Goal: Book appointment/travel/reservation

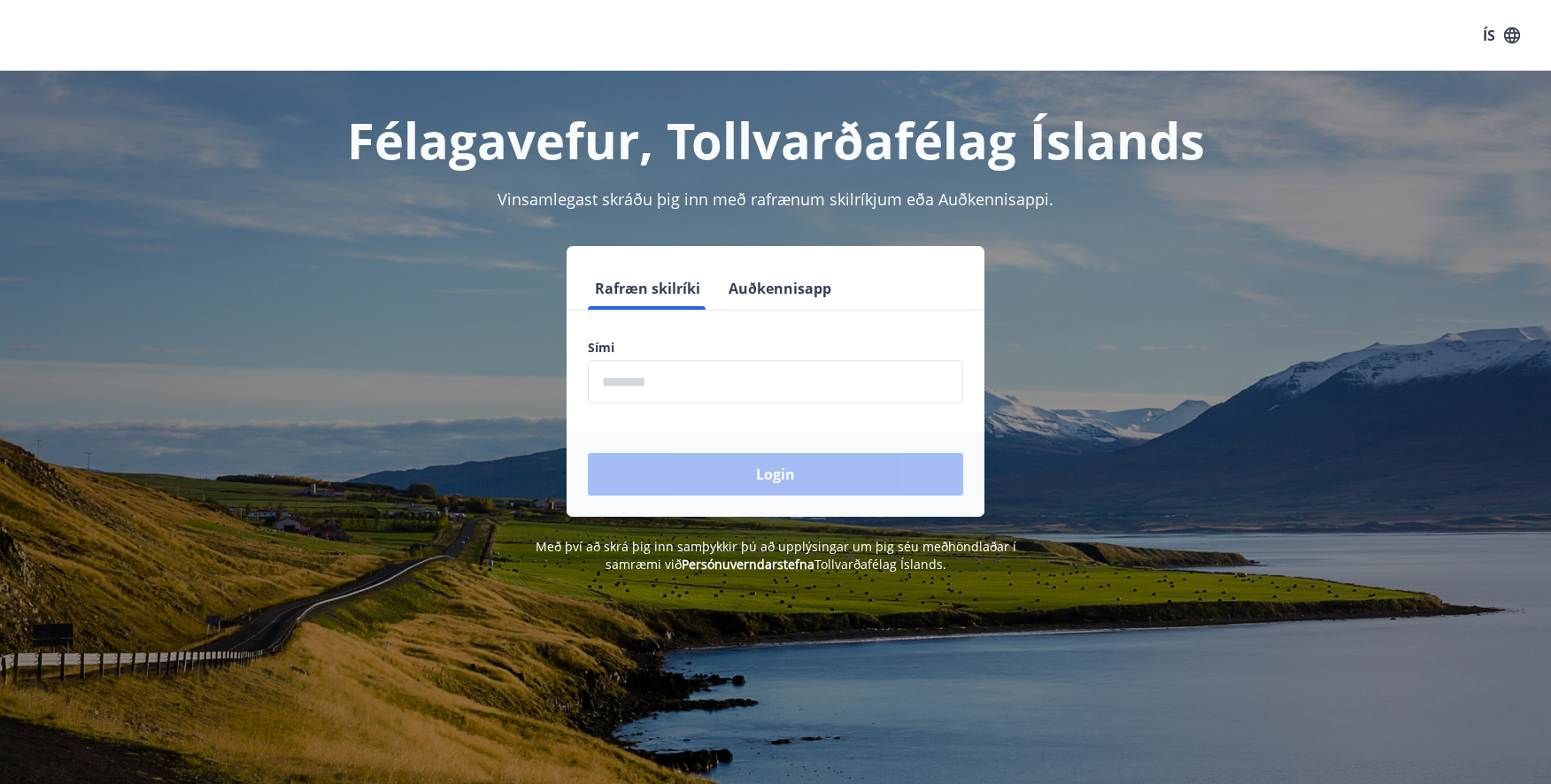
click at [706, 398] on input "phone" at bounding box center [776, 381] width 375 height 43
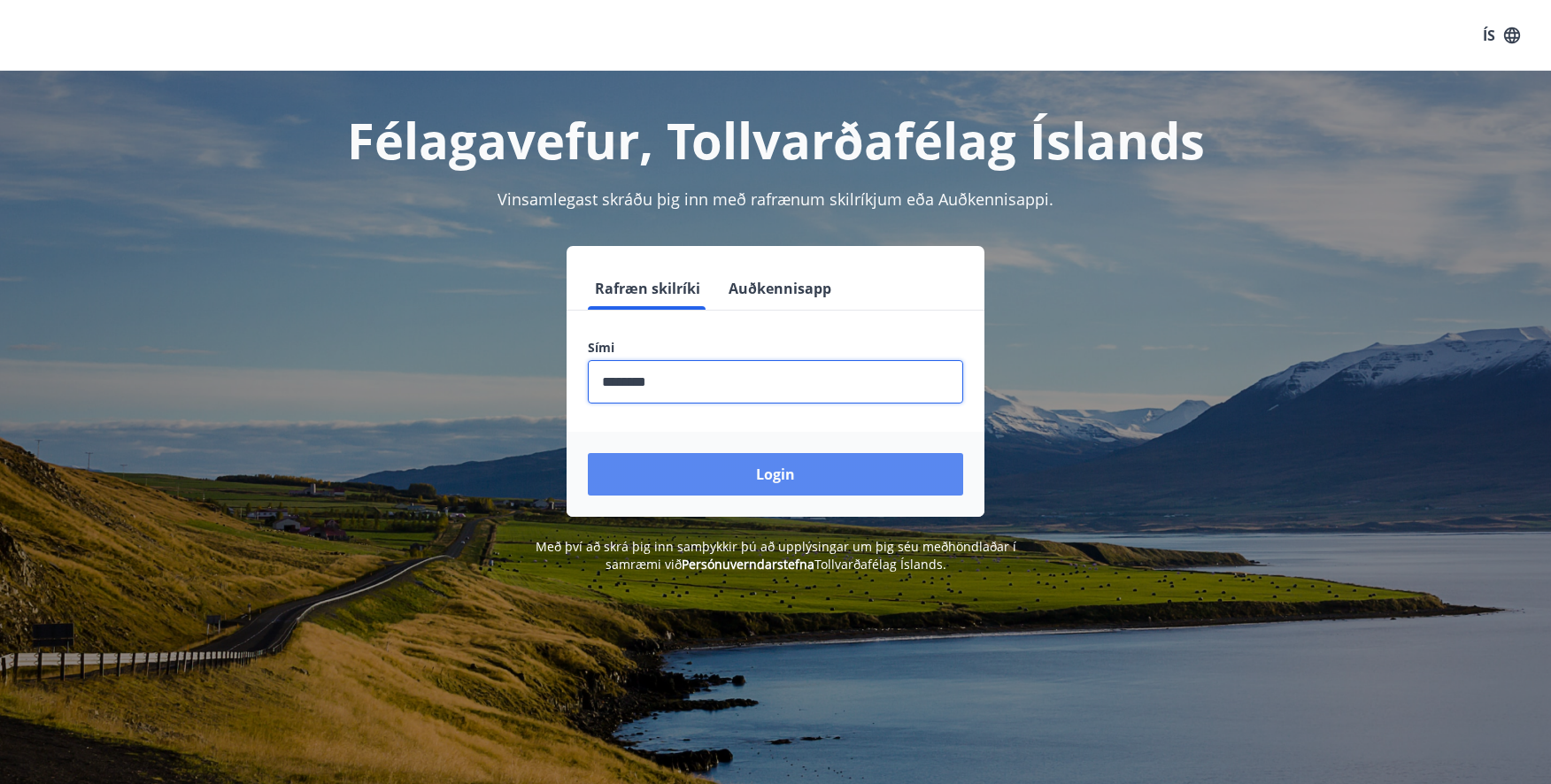
type input "********"
click at [731, 471] on button "Login" at bounding box center [776, 475] width 375 height 42
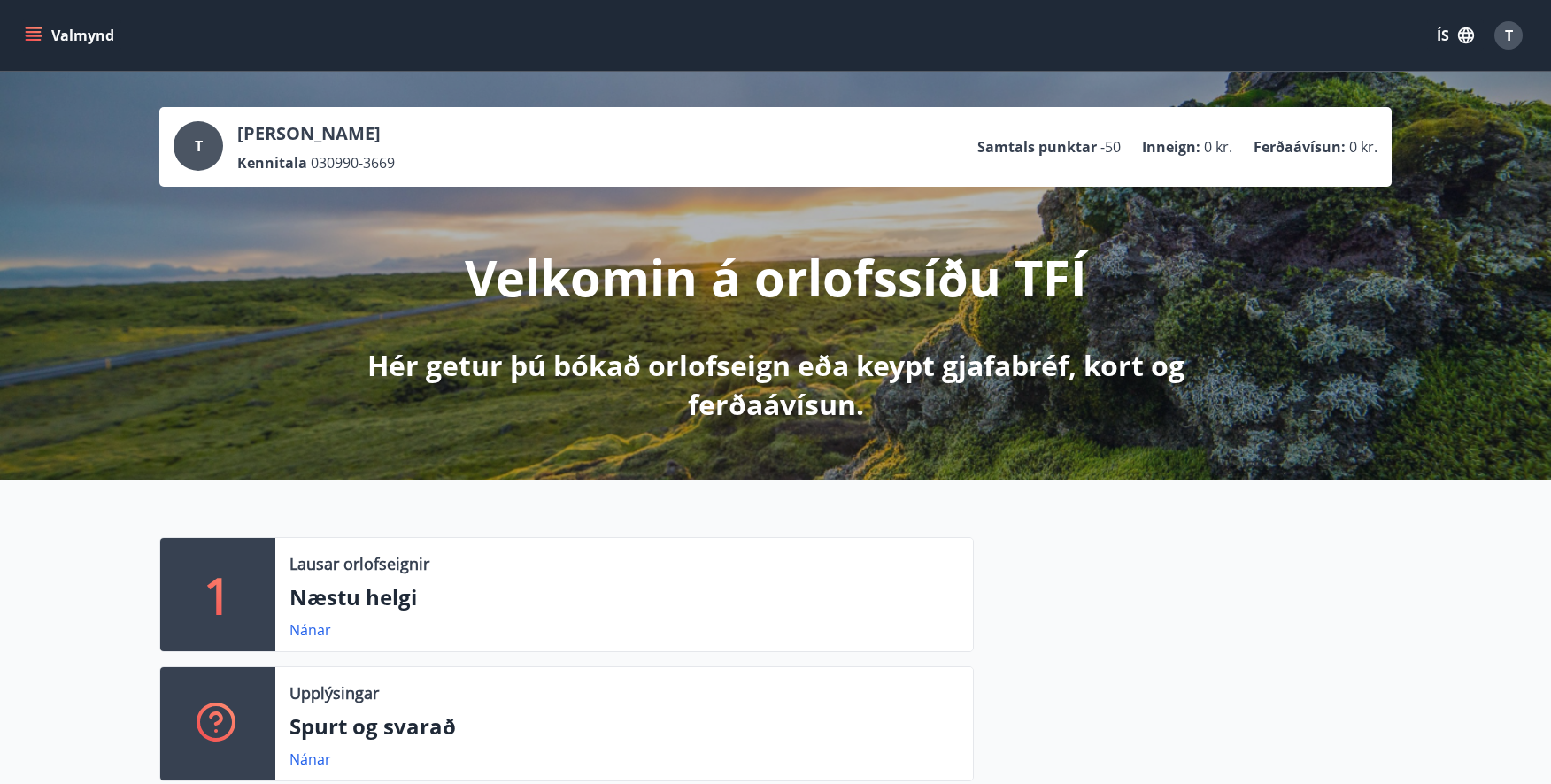
click at [320, 141] on p "[PERSON_NAME]" at bounding box center [316, 134] width 158 height 25
click at [84, 20] on button "Valmynd" at bounding box center [71, 34] width 101 height 32
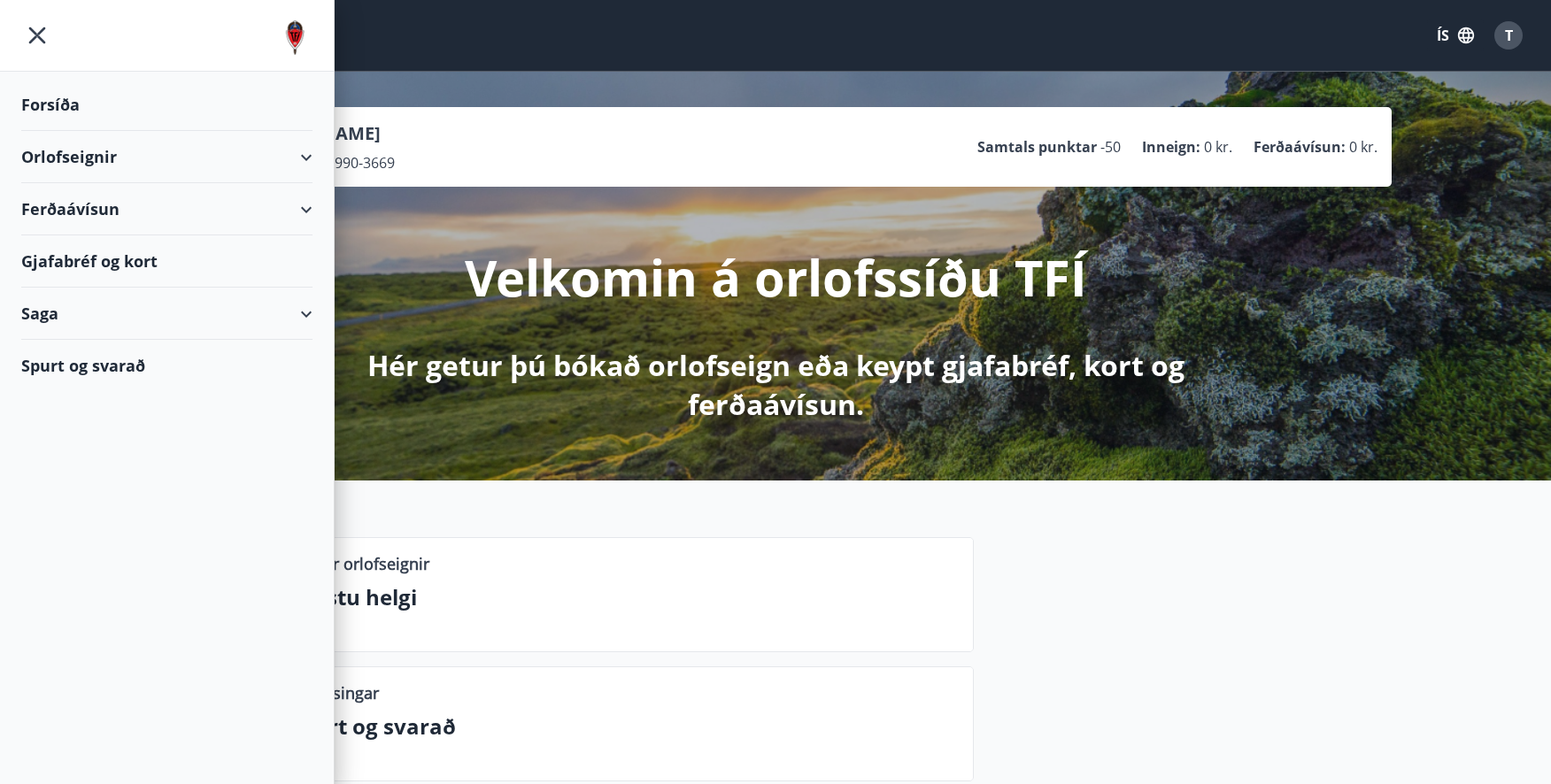
click at [169, 158] on div "Orlofseignir" at bounding box center [167, 157] width 291 height 53
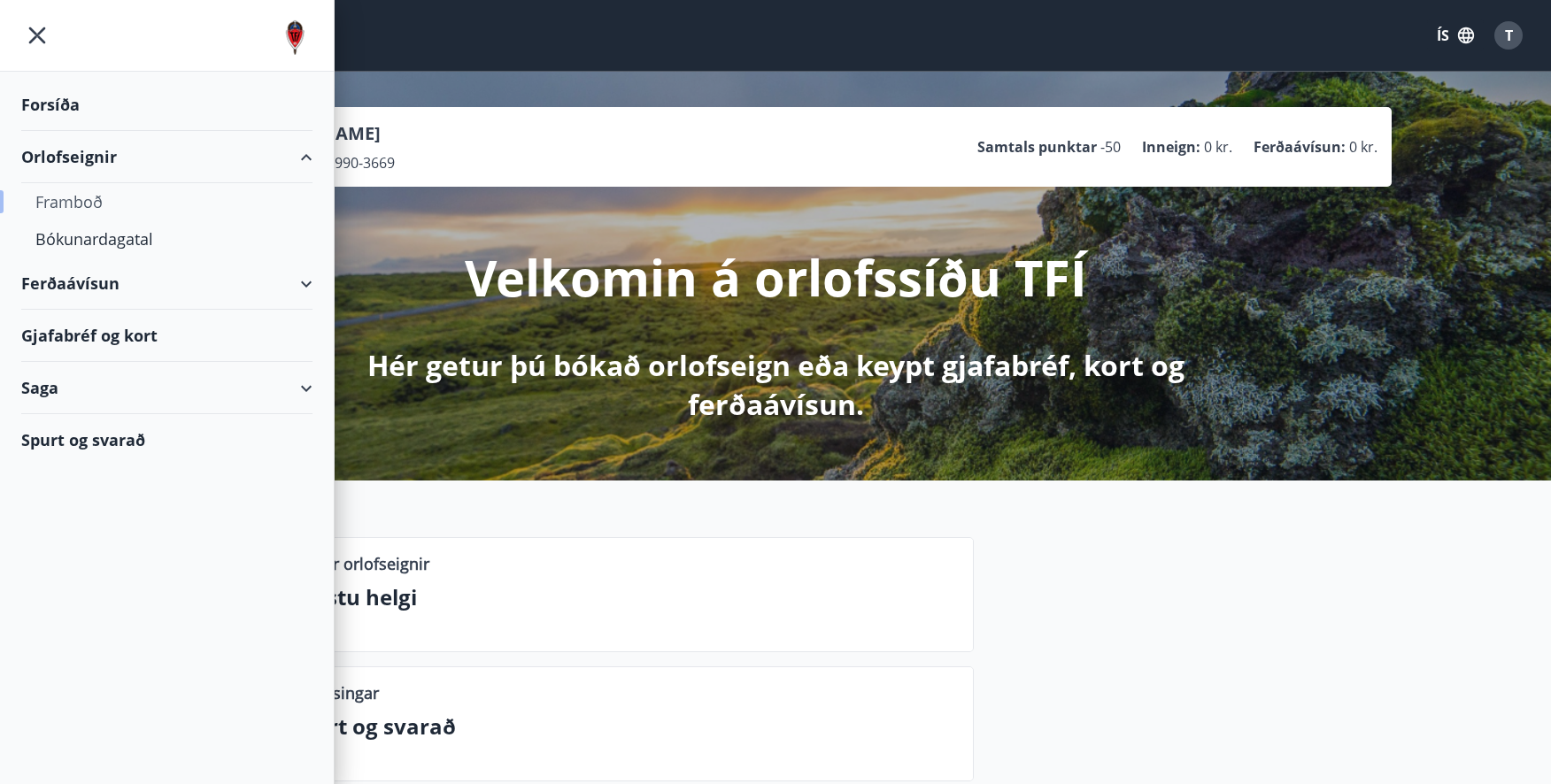
click at [93, 204] on div "Framboð" at bounding box center [167, 201] width 263 height 37
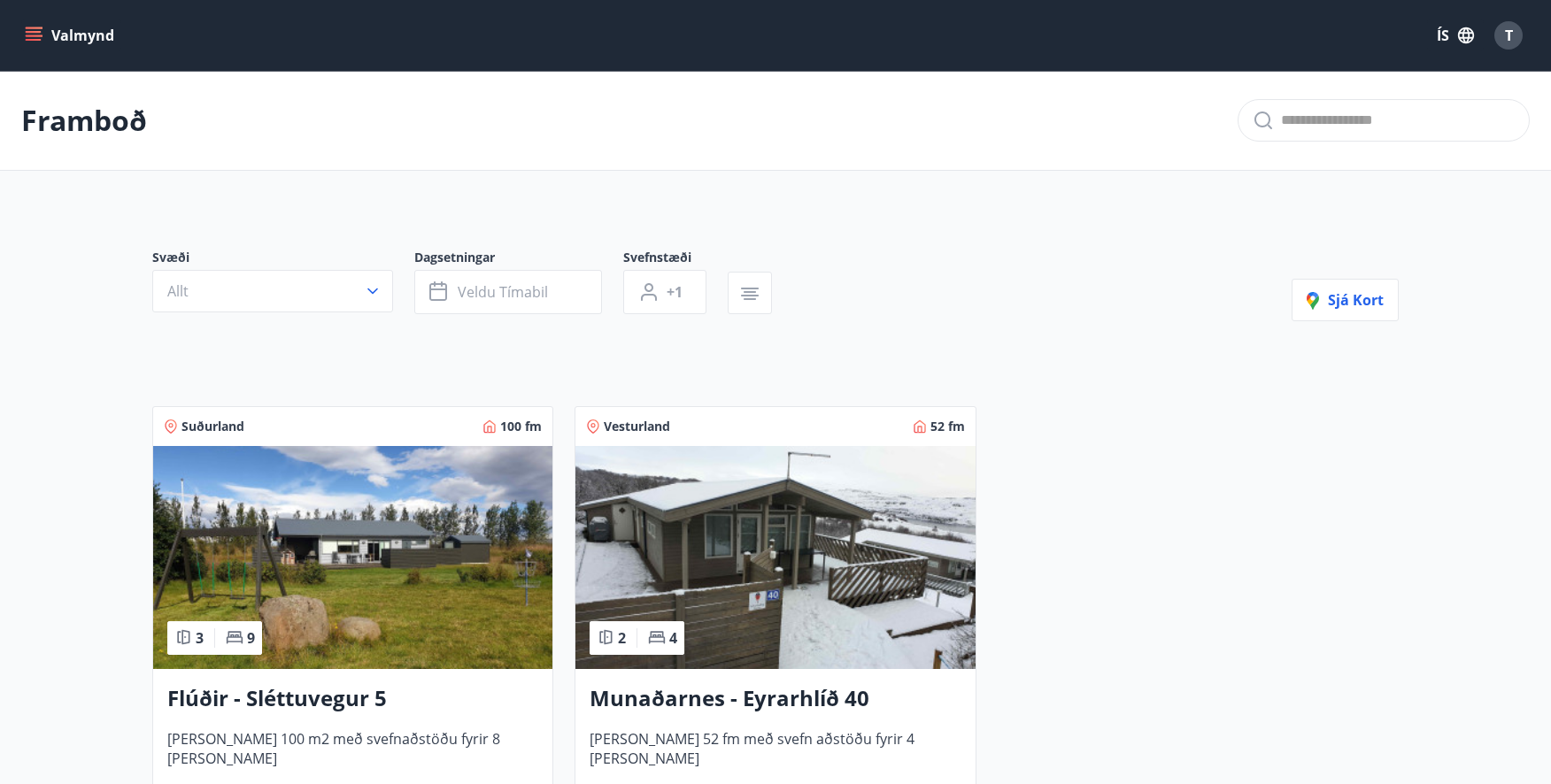
click at [413, 536] on img at bounding box center [352, 557] width 399 height 223
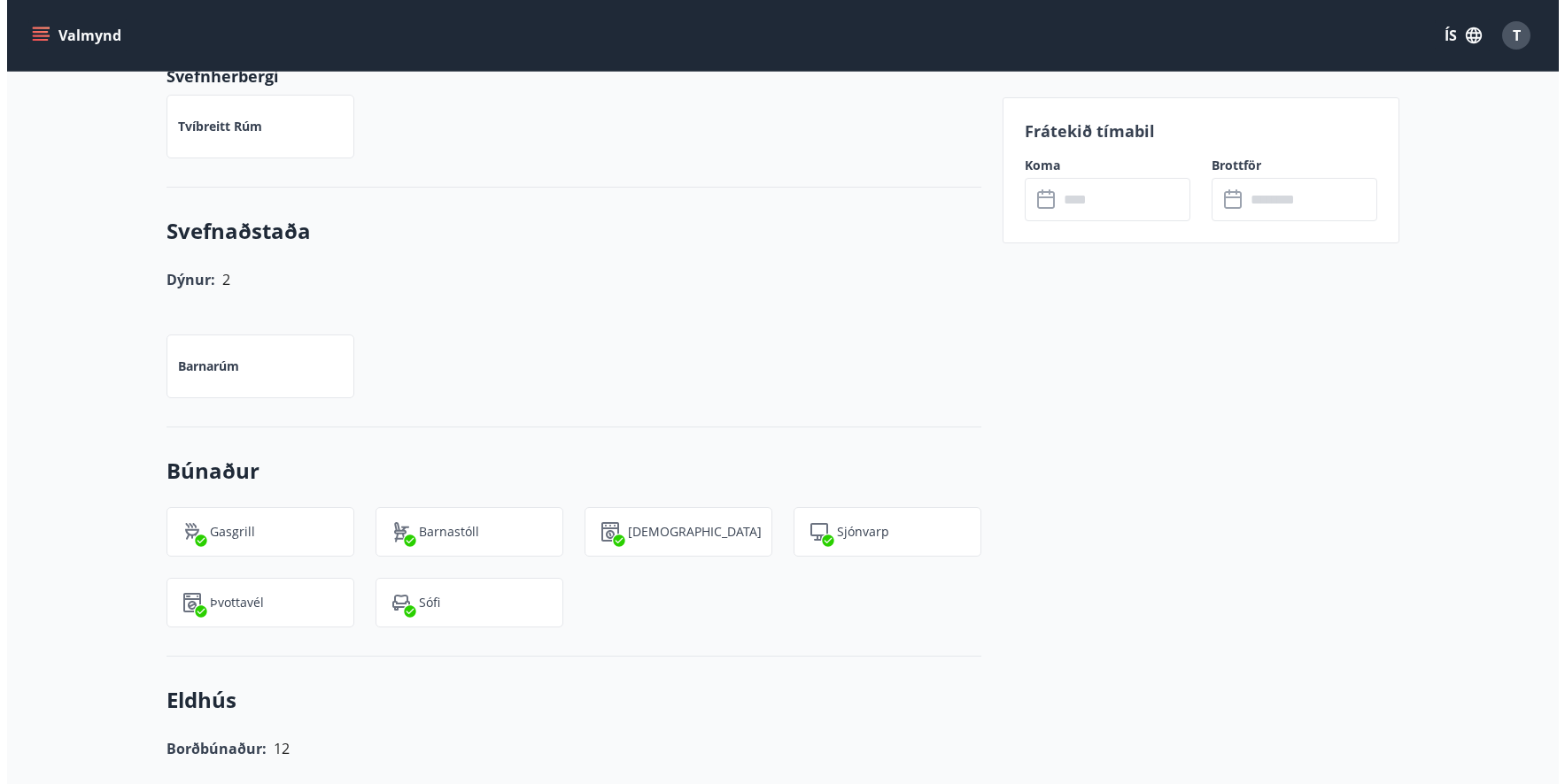
scroll to position [1417, 0]
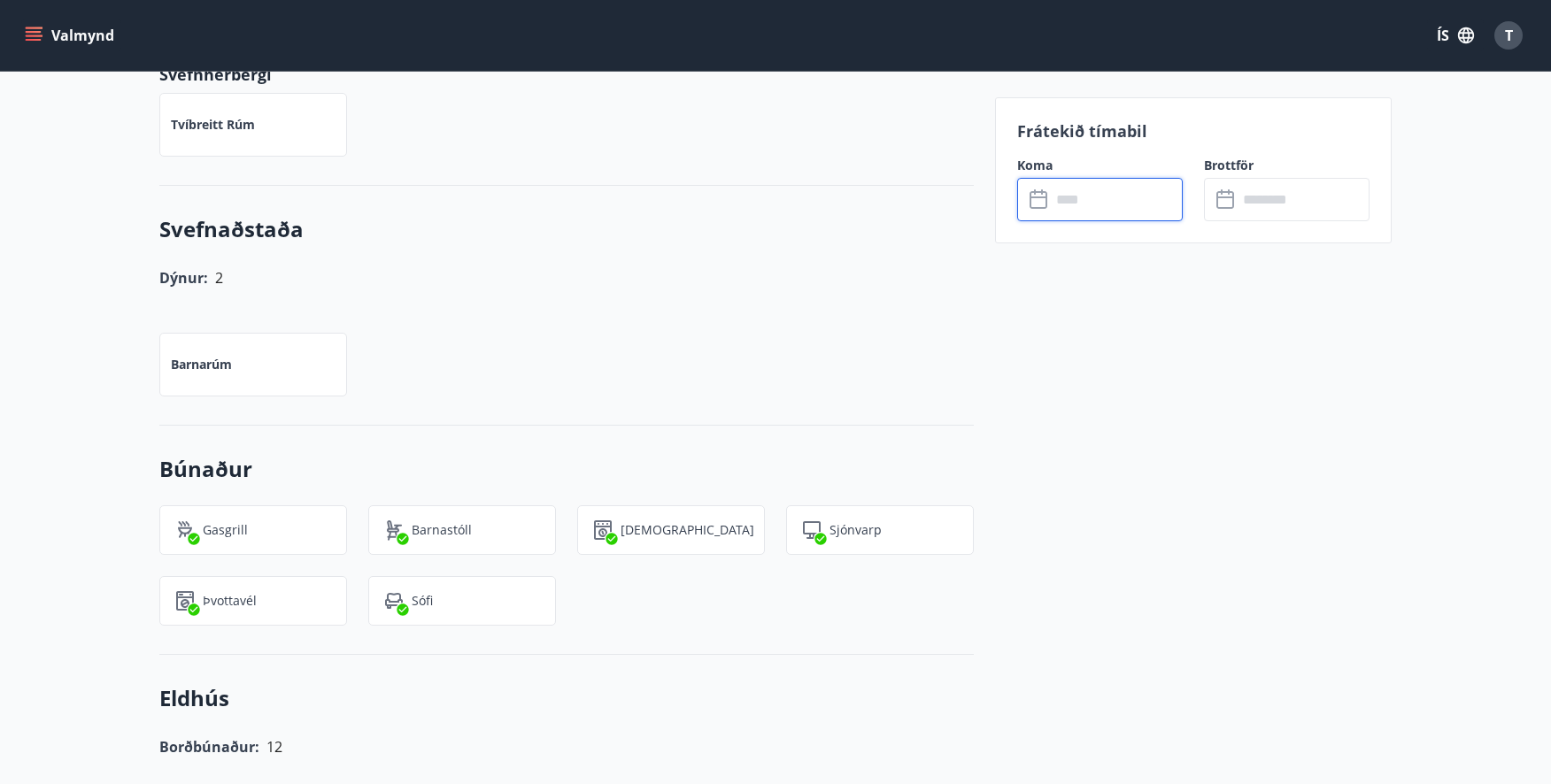
click at [1093, 204] on input "text" at bounding box center [1117, 199] width 132 height 43
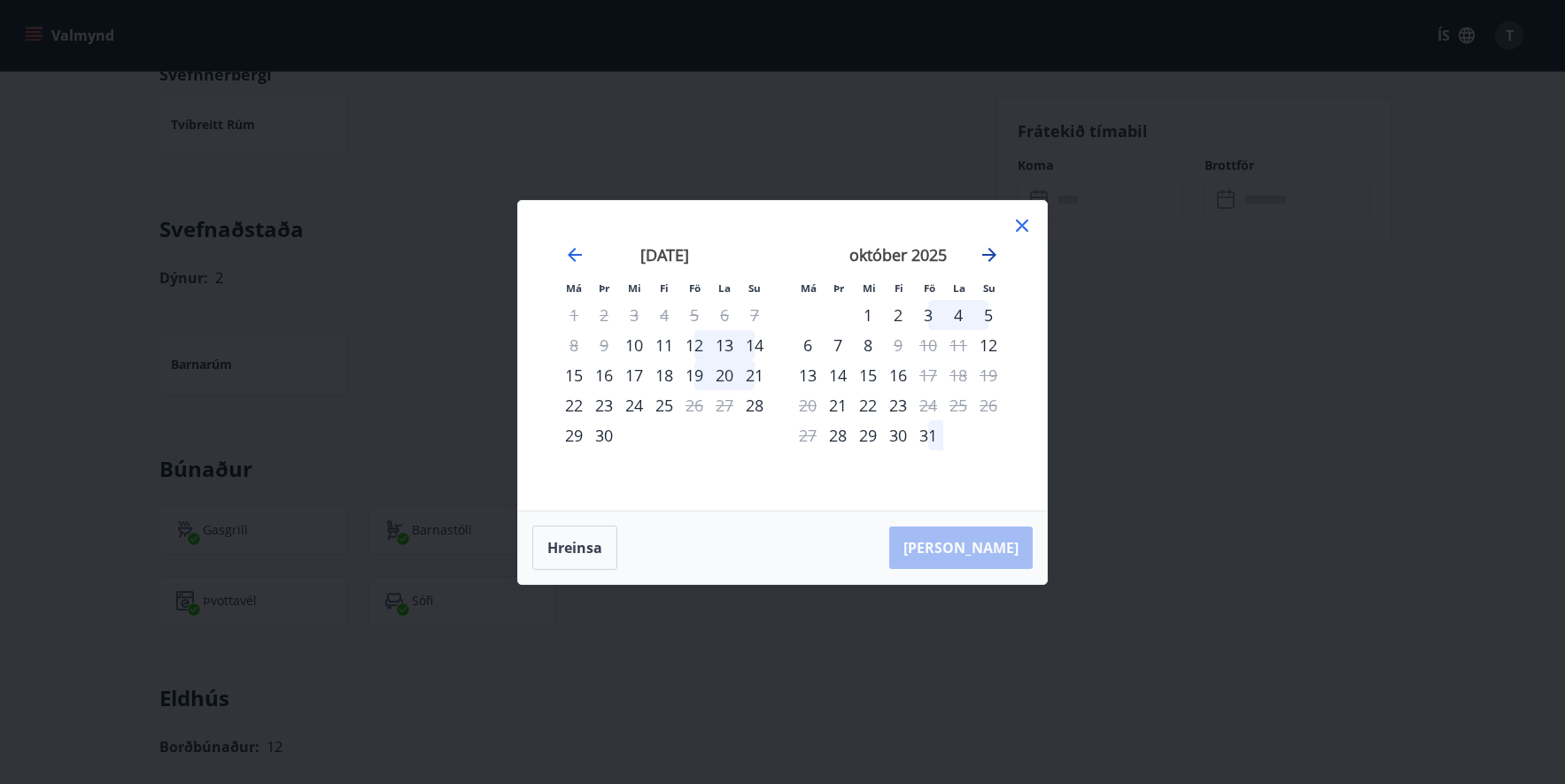
click at [992, 252] on icon "Move forward to switch to the next month." at bounding box center [989, 255] width 14 height 14
click at [807, 408] on div "22" at bounding box center [807, 405] width 30 height 30
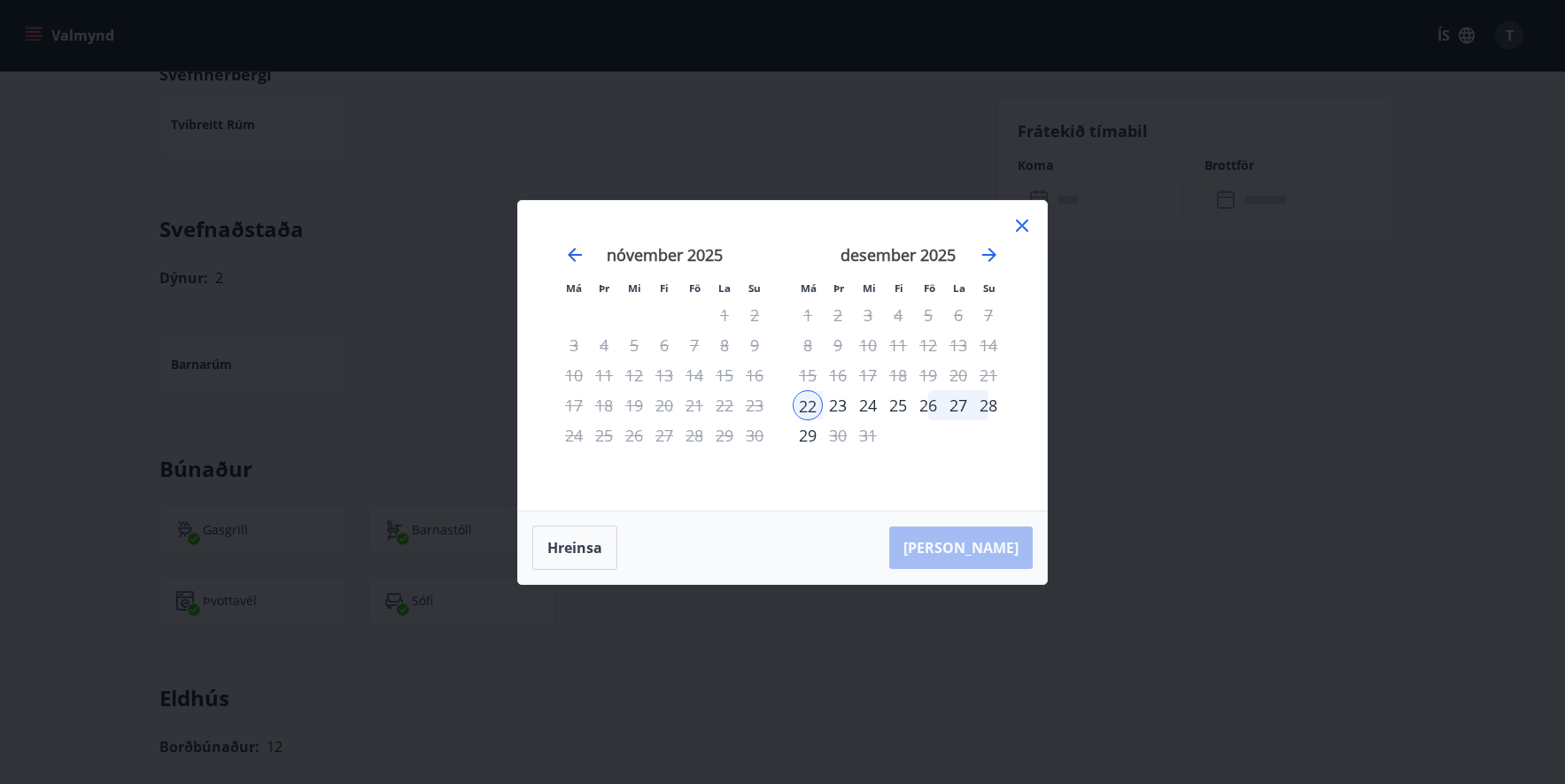
click at [906, 407] on div "25" at bounding box center [897, 405] width 30 height 30
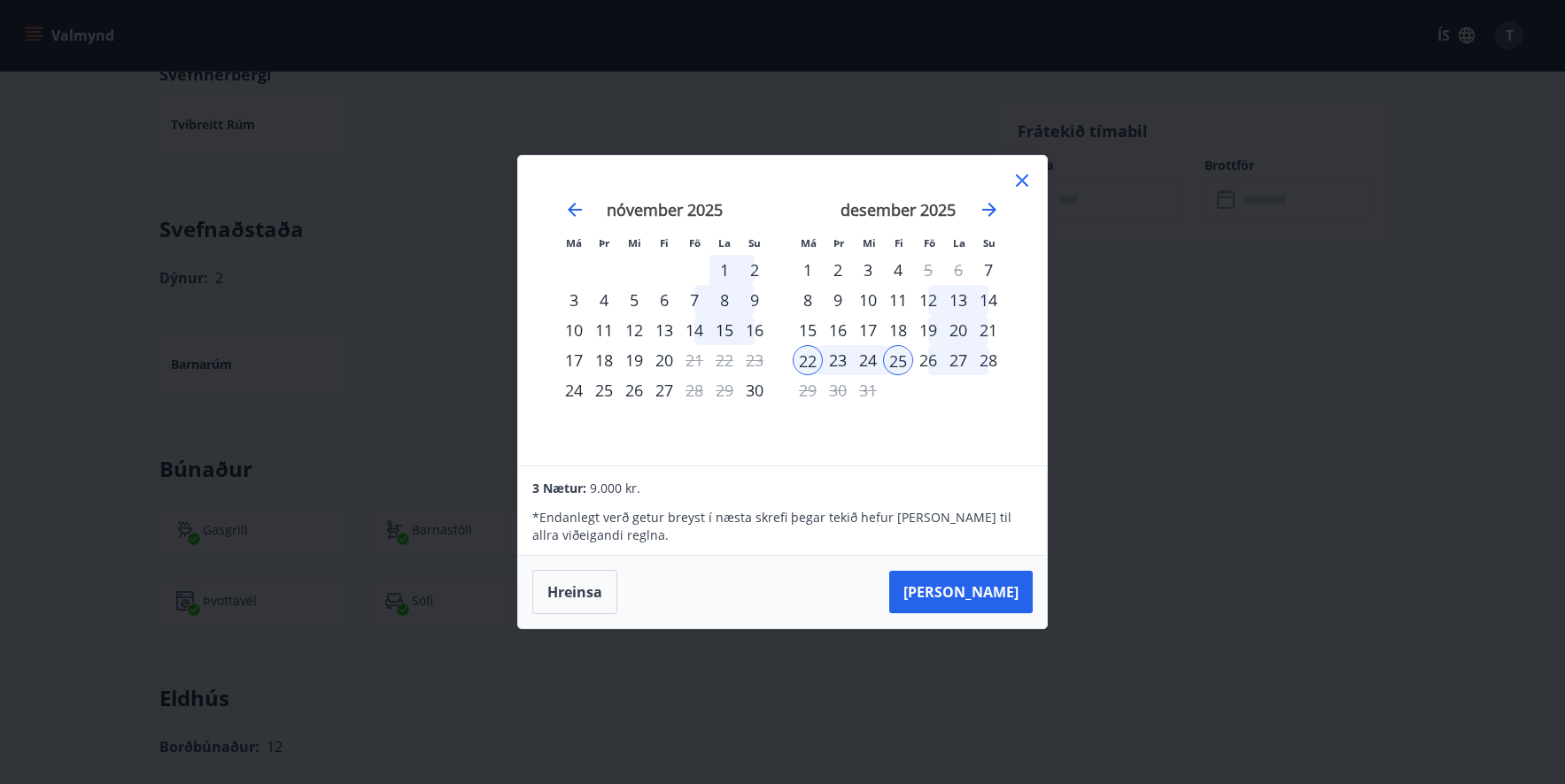
click at [844, 360] on div "23" at bounding box center [837, 360] width 30 height 30
click at [987, 358] on div "28" at bounding box center [987, 360] width 30 height 30
